Goal: Task Accomplishment & Management: Manage account settings

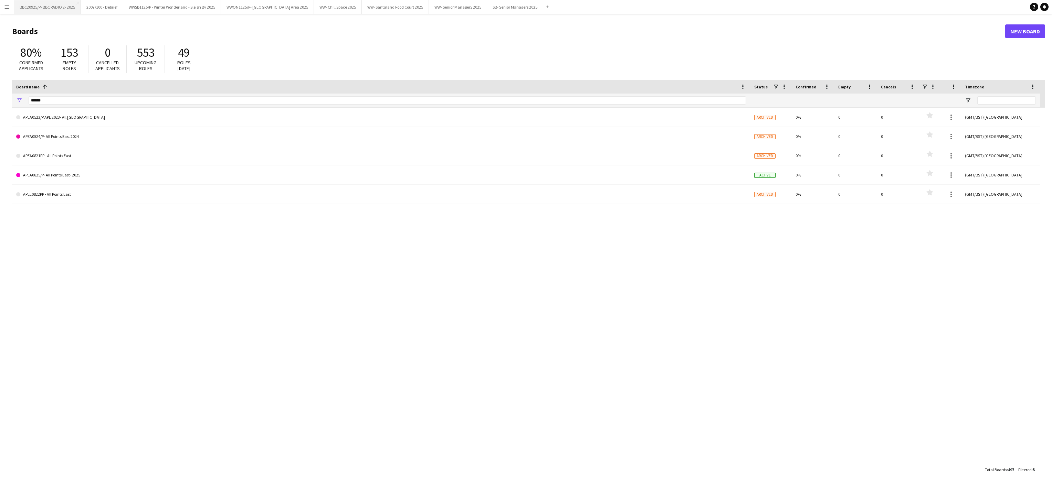
click at [43, 9] on button "BBC20925/P- BBC RADIO 2- 2025 Close" at bounding box center [47, 6] width 67 height 13
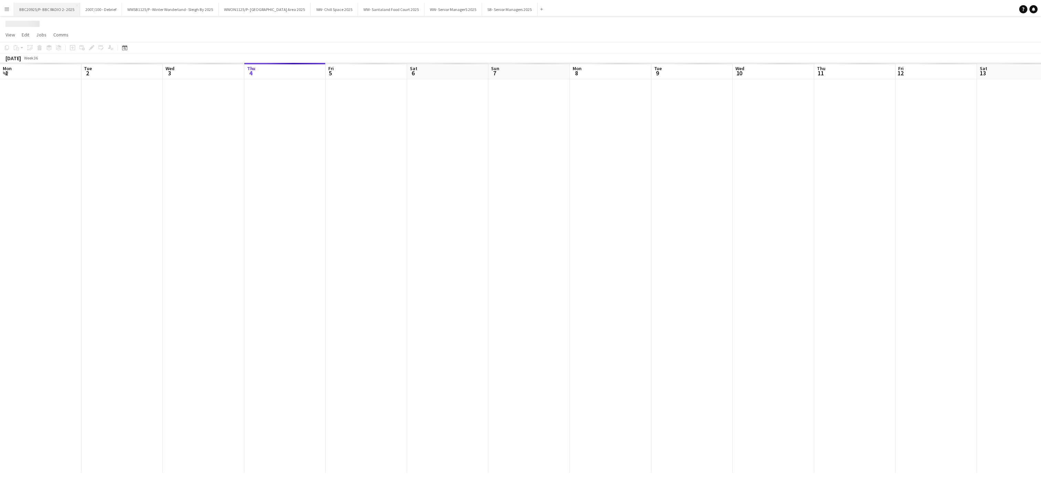
scroll to position [0, 165]
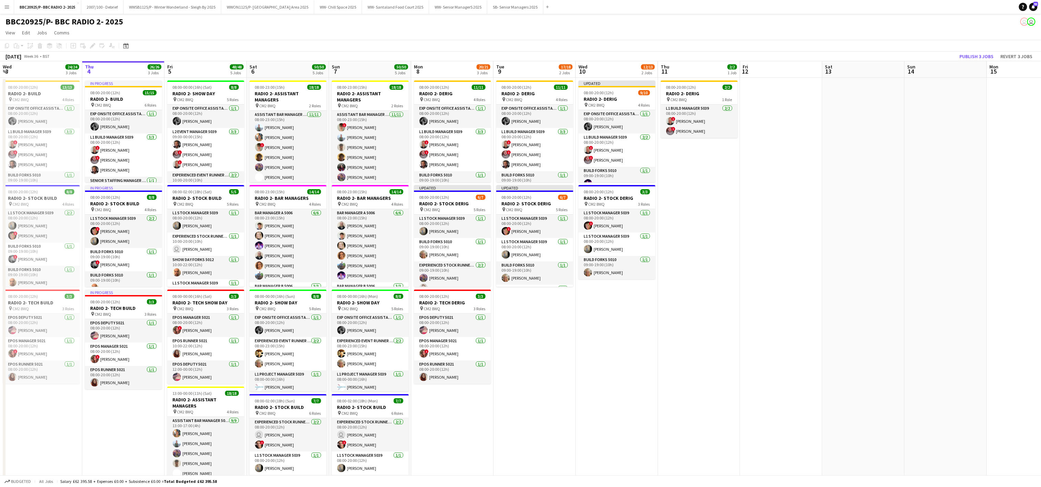
click at [128, 414] on app-date-cell "In progress 08:00-20:00 (12h) 15/15 RADIO 2- BUILD pin CM2 8WQ 6 Roles Exp Onsi…" at bounding box center [123, 346] width 82 height 536
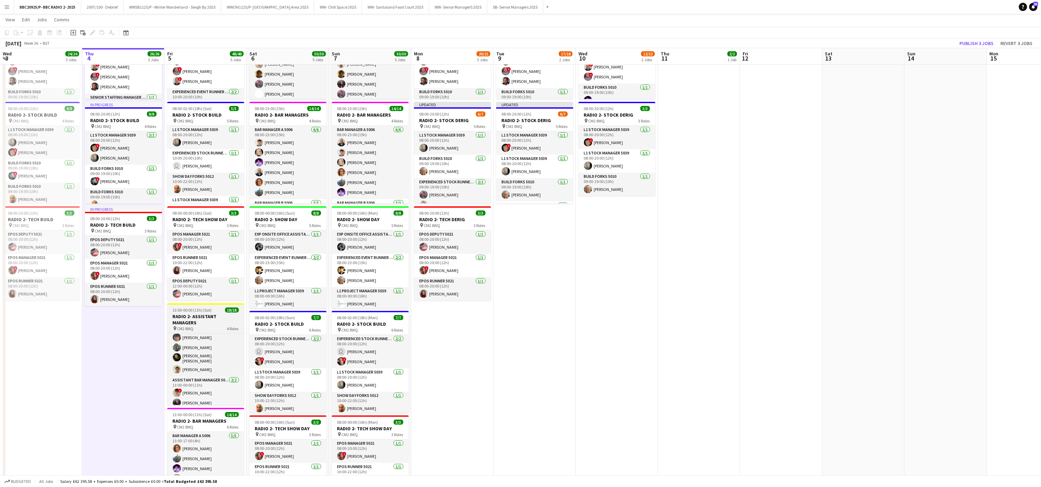
scroll to position [108, 0]
click at [202, 375] on app-card-role "Cellar Assistant Manager 5006 [DATE] 13:00-17:00 (4h) [PERSON_NAME] Cattaway [P…" at bounding box center [205, 366] width 77 height 75
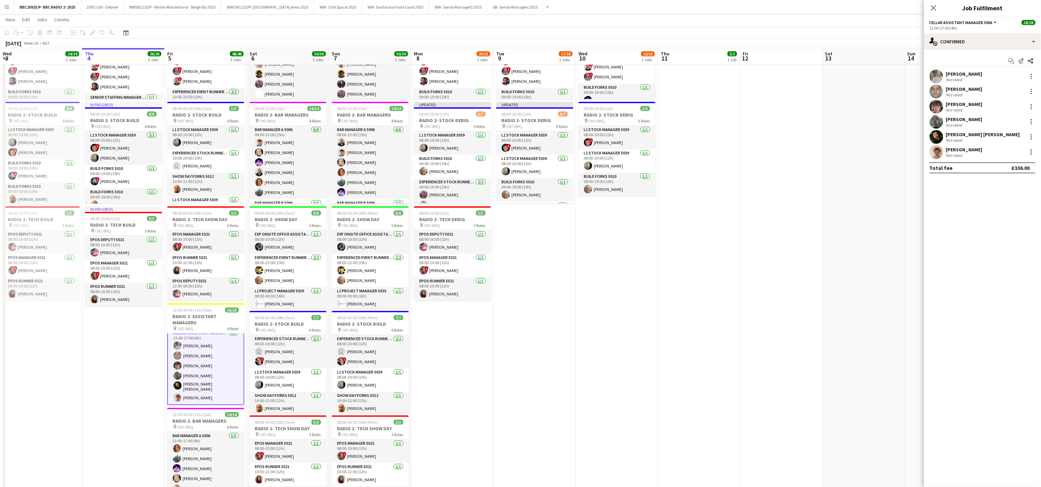
scroll to position [109, 0]
click at [1033, 121] on div at bounding box center [1032, 122] width 8 height 8
click at [964, 121] on div at bounding box center [520, 243] width 1041 height 487
click at [964, 121] on div "[PERSON_NAME]" at bounding box center [964, 119] width 36 height 6
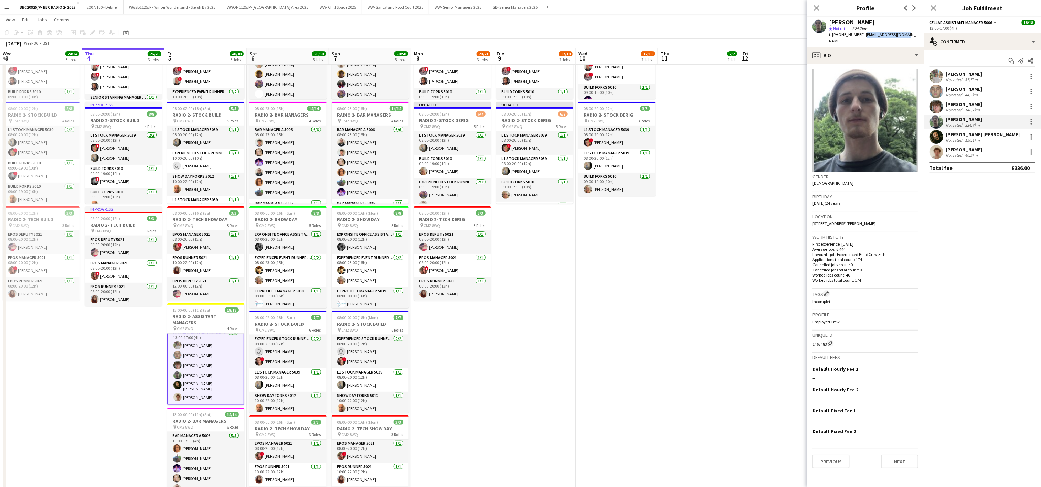
drag, startPoint x: 906, startPoint y: 33, endPoint x: 863, endPoint y: 36, distance: 43.1
click at [863, 36] on div "[PERSON_NAME] star Not rated 324.7km t. [PHONE_NUMBER] | [EMAIL_ADDRESS][DOMAIN…" at bounding box center [865, 32] width 117 height 31
copy span "[EMAIL_ADDRESS][DOMAIN_NAME]"
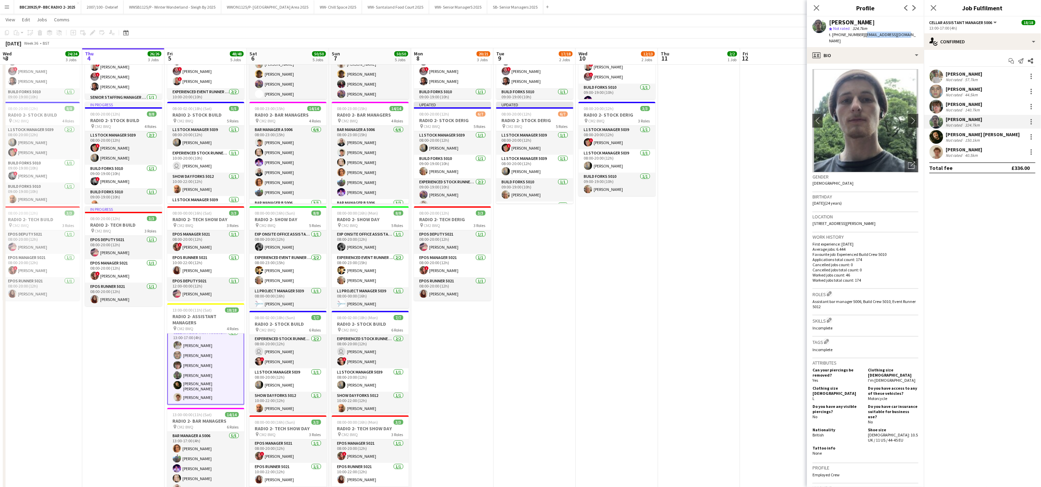
click at [571, 301] on app-date-cell "08:00-20:00 (12h) 11/11 RADIO 2- DERIG pin CM2 8WQ 4 Roles Exp Onsite Office As…" at bounding box center [535, 262] width 82 height 536
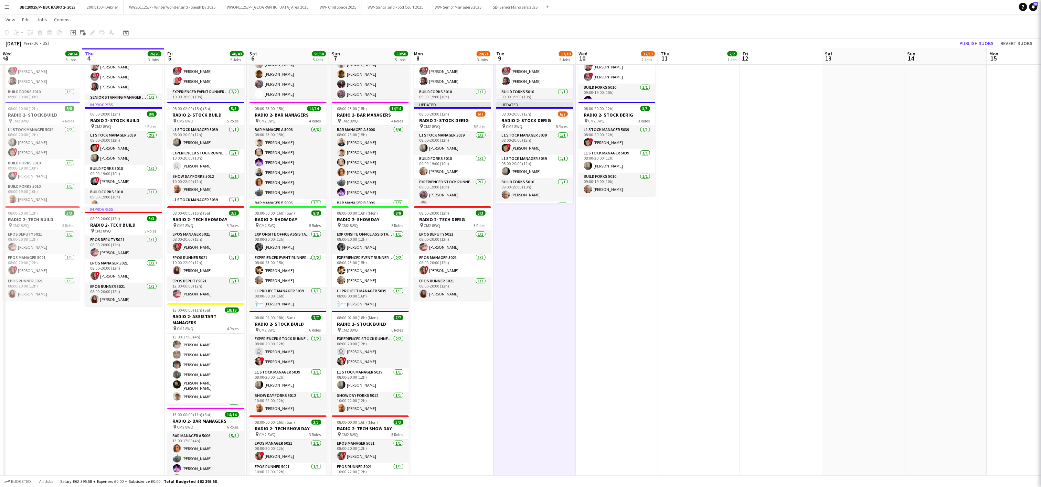
scroll to position [108, 0]
